Goal: Complete application form

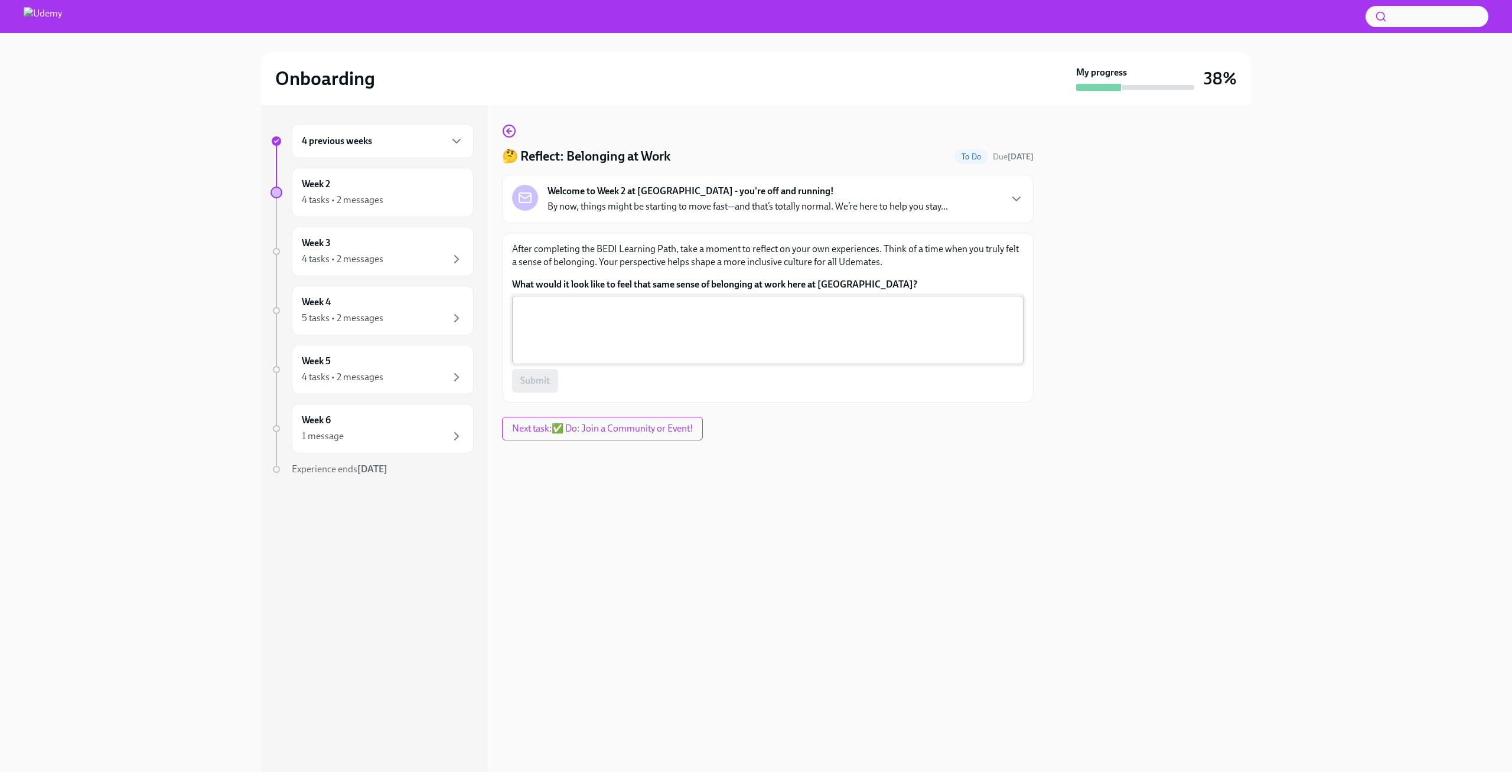
click at [637, 318] on textarea "What would it look like to feel that same sense of belonging at work here at [G…" at bounding box center [767, 330] width 497 height 56
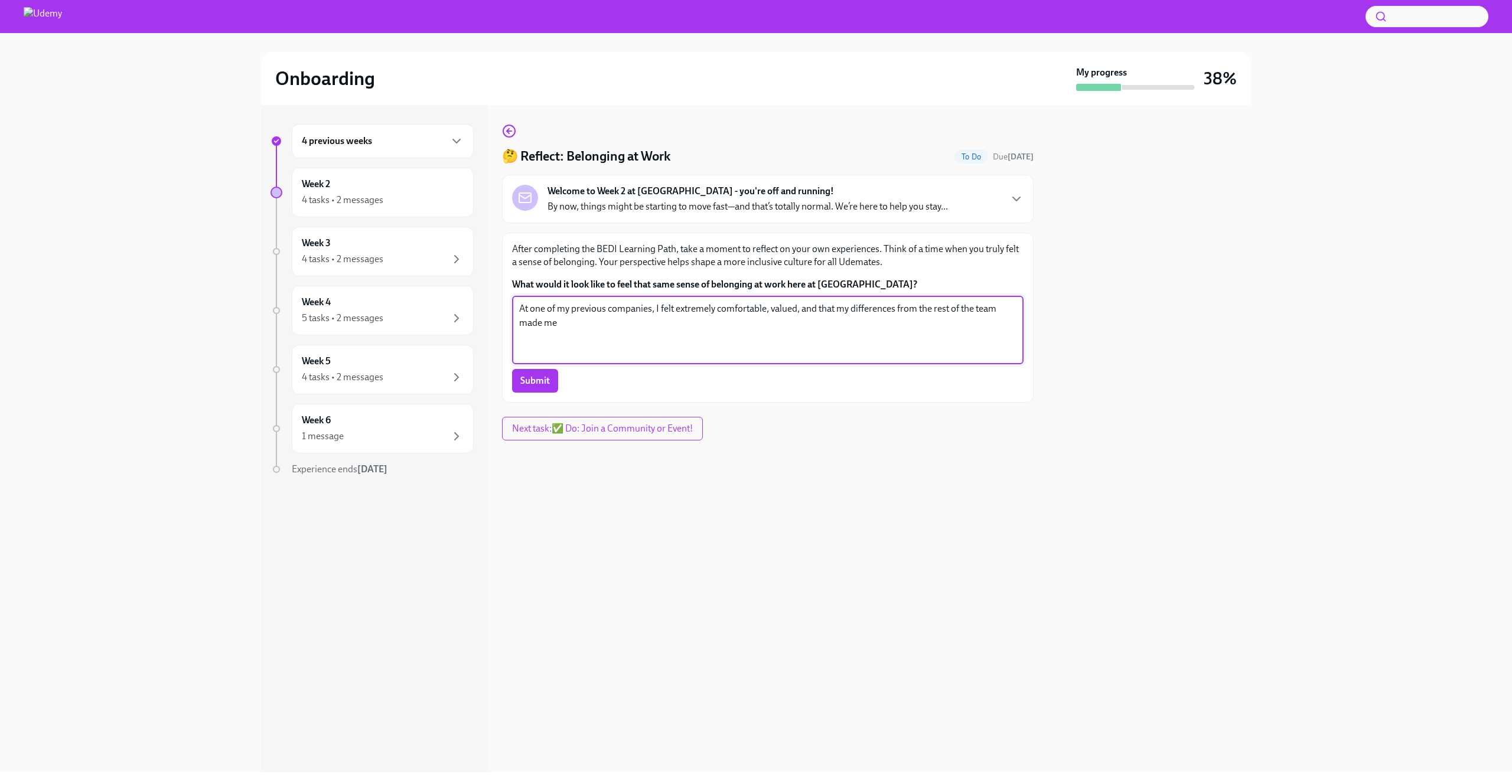
click at [799, 310] on textarea "At one of my previous companies, I felt extremely comfortable, valued, and that…" at bounding box center [767, 330] width 497 height 56
click at [814, 304] on textarea "At one of my previous companies, I felt extremely comfortable, valued, and that…" at bounding box center [767, 330] width 497 height 56
click at [588, 325] on textarea "At one of my previous companies, I felt extremely comfortable, valued, and that…" at bounding box center [767, 330] width 497 height 56
click at [752, 335] on textarea "At one of my previous companies, I felt extremely comfortable, valued, and that…" at bounding box center [767, 330] width 497 height 56
click at [751, 335] on textarea "At one of my previous companies, I felt extremely comfortable, valued, and that…" at bounding box center [767, 330] width 497 height 56
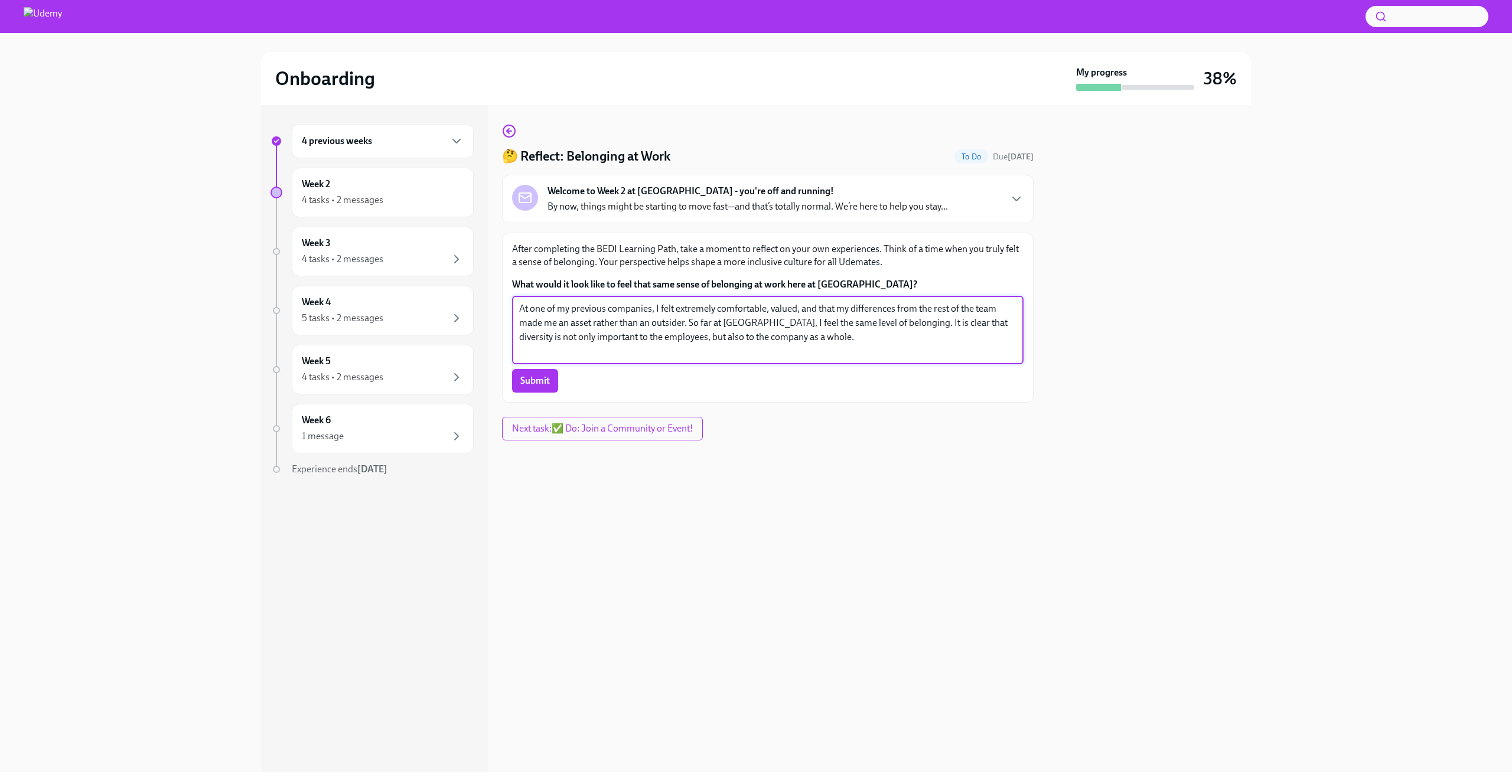
click at [750, 337] on textarea "At one of my previous companies, I felt extremely comfortable, valued, and that…" at bounding box center [767, 330] width 497 height 56
click at [748, 336] on textarea "At one of my previous companies, I felt extremely comfortable, valued, and that…" at bounding box center [767, 330] width 497 height 56
click at [750, 336] on textarea "At one of my previous companies, I felt extremely comfortable, valued, and that…" at bounding box center [767, 330] width 497 height 56
drag, startPoint x: 750, startPoint y: 336, endPoint x: 725, endPoint y: 336, distance: 25.0
click at [725, 336] on textarea "At one of my previous companies, I felt extremely comfortable, valued, and that…" at bounding box center [767, 330] width 497 height 56
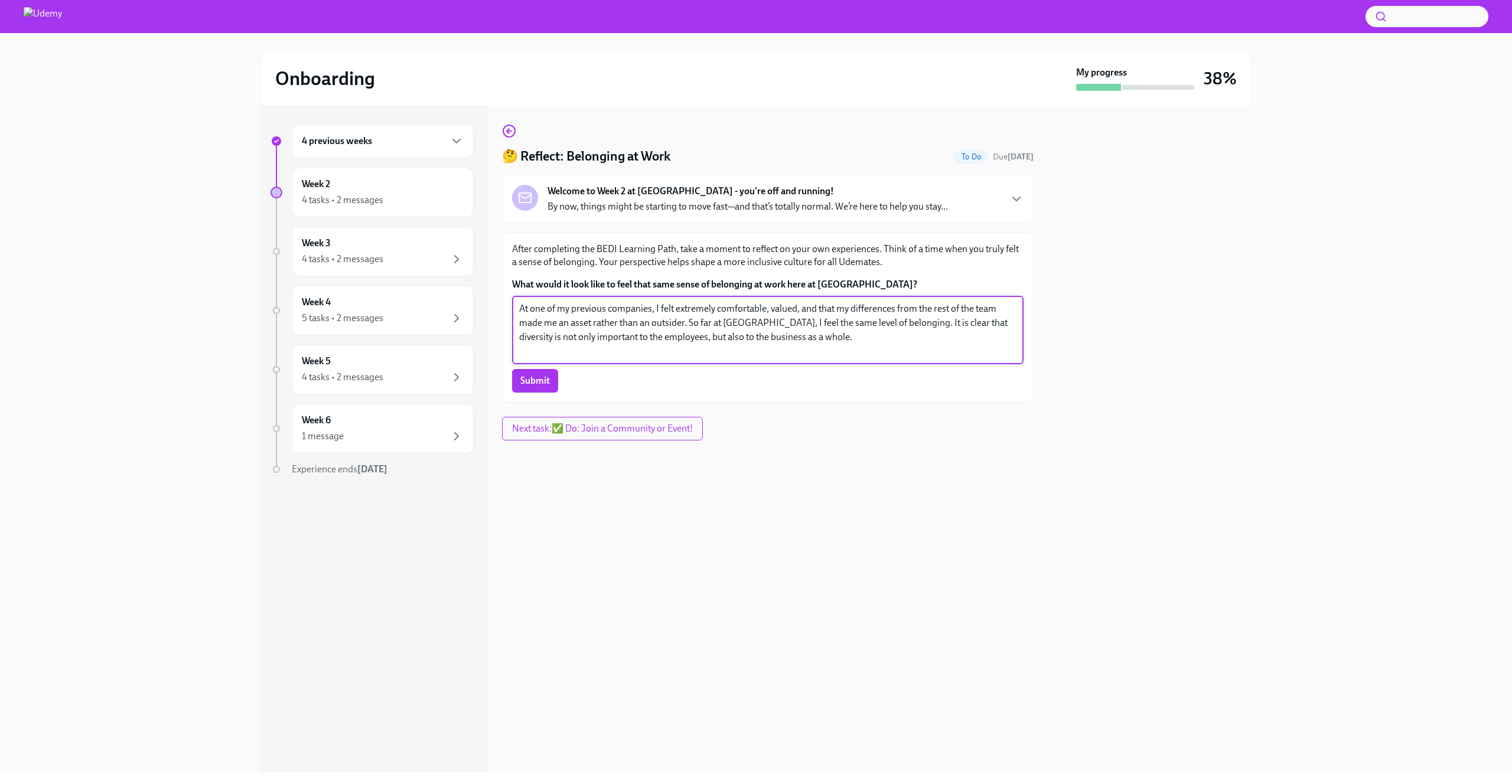
click at [822, 330] on textarea "At one of my previous companies, I felt extremely comfortable, valued, and that…" at bounding box center [767, 330] width 497 height 56
click at [815, 336] on textarea "At one of my previous companies, I felt extremely comfortable, valued, and that…" at bounding box center [767, 330] width 497 height 56
type textarea "At one of my previous companies, I felt extremely comfortable, valued, and that…"
click at [533, 383] on span "Submit" at bounding box center [535, 381] width 30 height 12
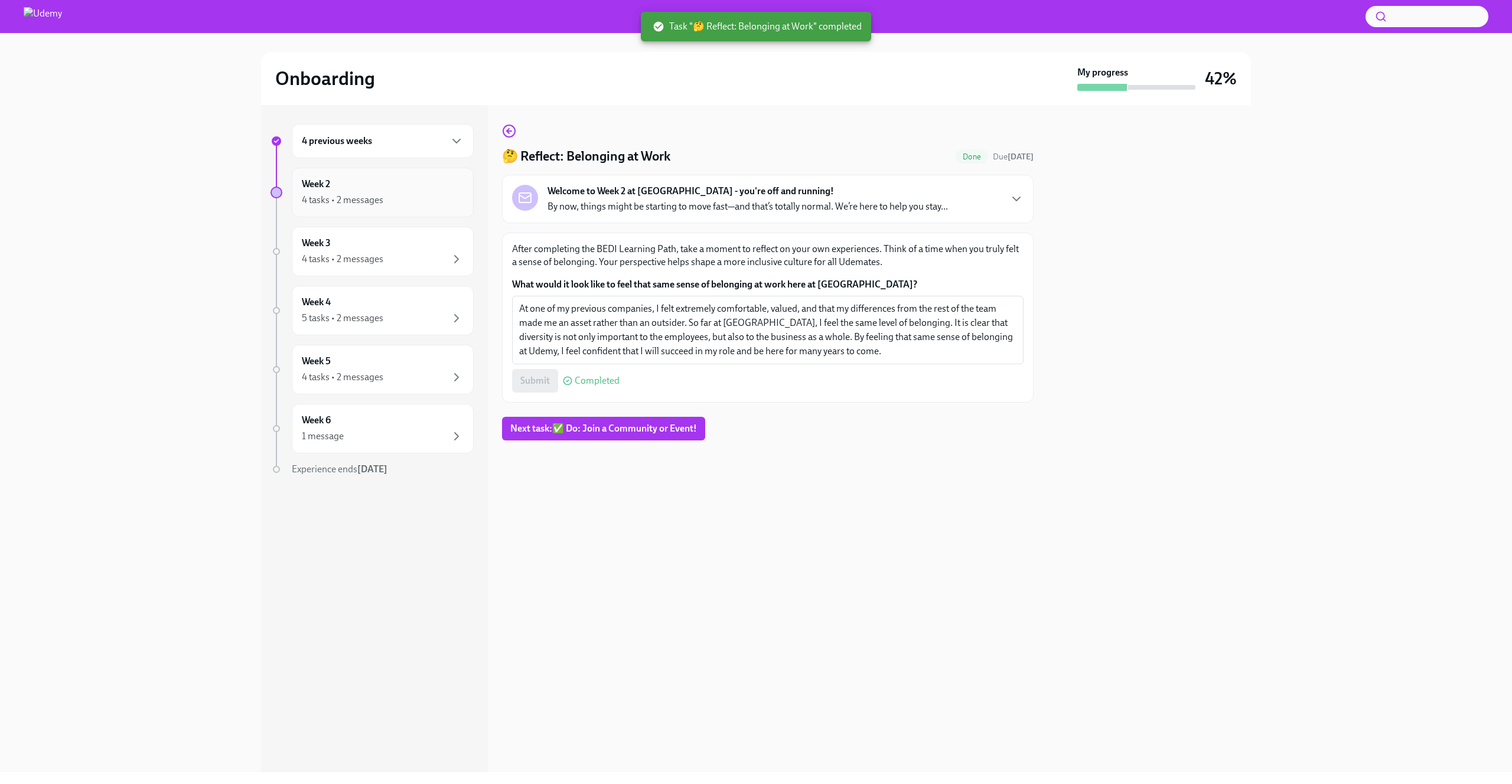
click at [392, 191] on div "Week 2 4 tasks • 2 messages" at bounding box center [383, 192] width 162 height 30
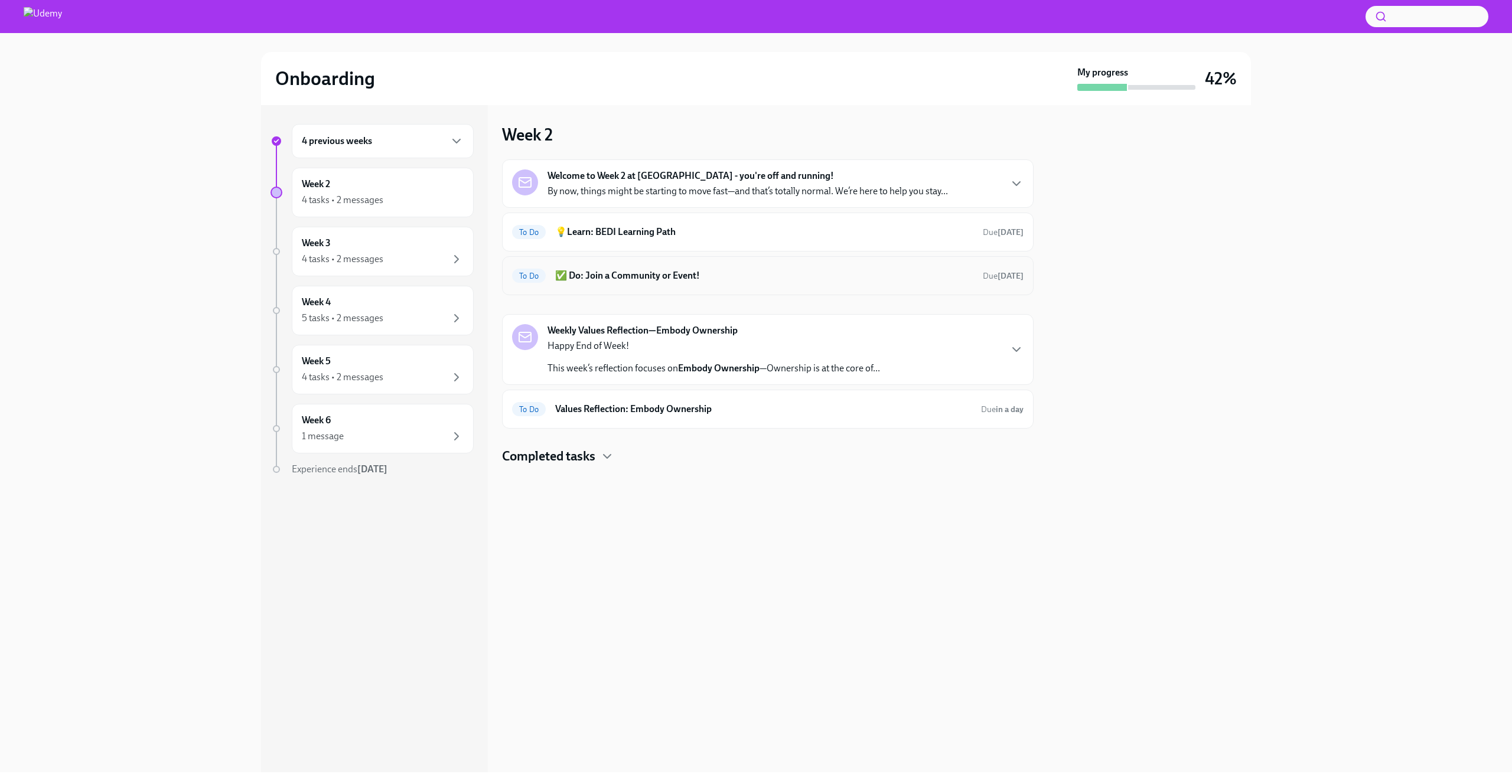
click at [663, 275] on h6 "✅ Do: Join a Community or Event!" at bounding box center [764, 276] width 418 height 13
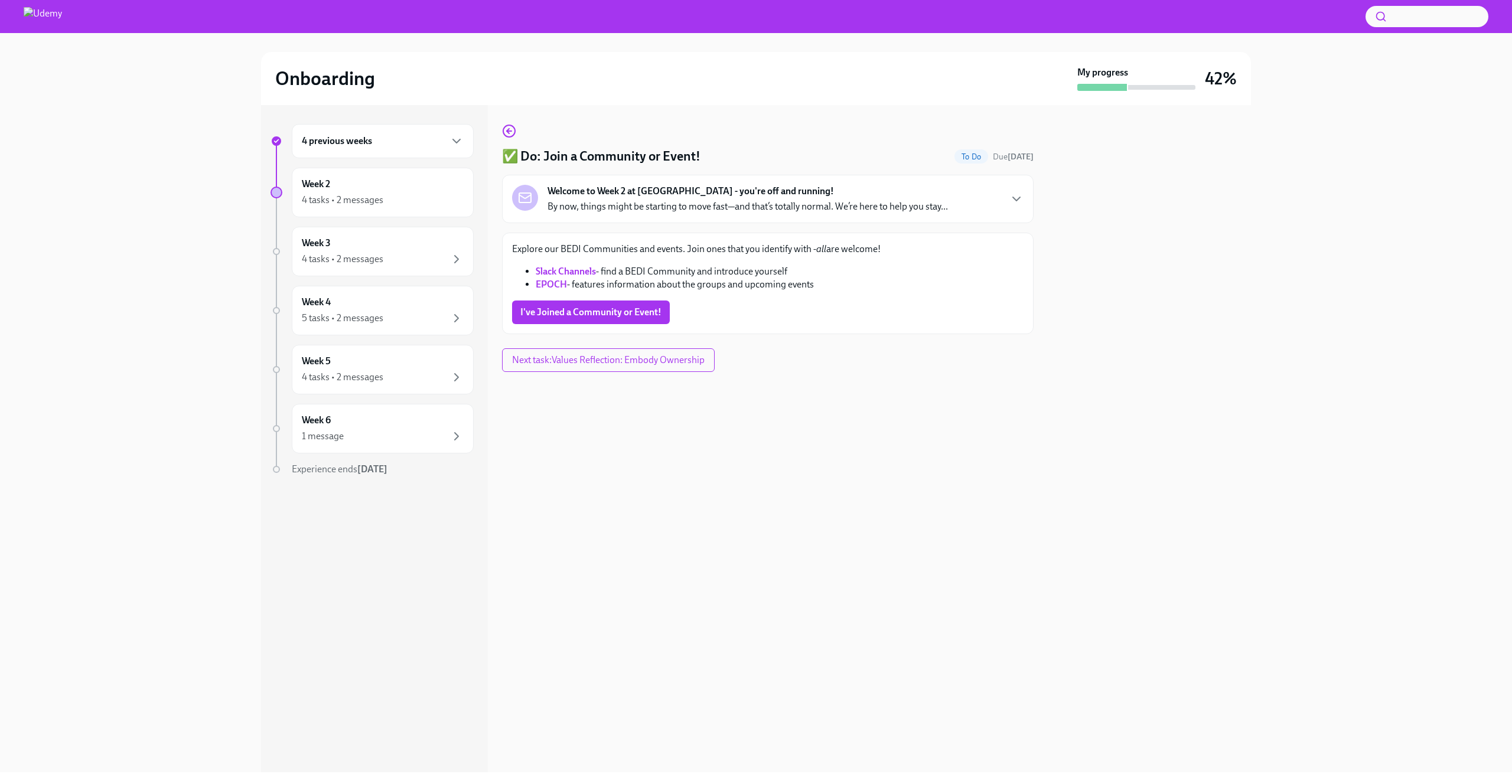
click at [573, 271] on link "Slack Channels" at bounding box center [565, 271] width 60 height 11
